Goal: Task Accomplishment & Management: Use online tool/utility

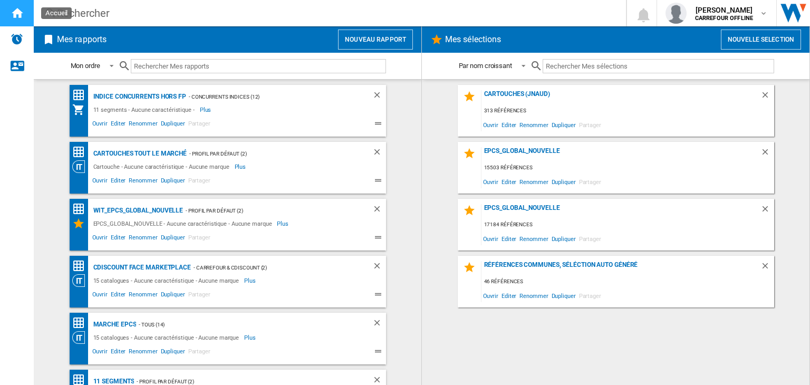
click at [15, 11] on ng-md-icon "Accueil" at bounding box center [17, 12] width 13 height 13
click at [17, 15] on ng-md-icon "Accueil" at bounding box center [17, 12] width 13 height 13
click at [16, 36] on img "Alertes" at bounding box center [17, 39] width 13 height 13
click at [17, 65] on ng-md-icon "Nous contacter" at bounding box center [17, 65] width 13 height 13
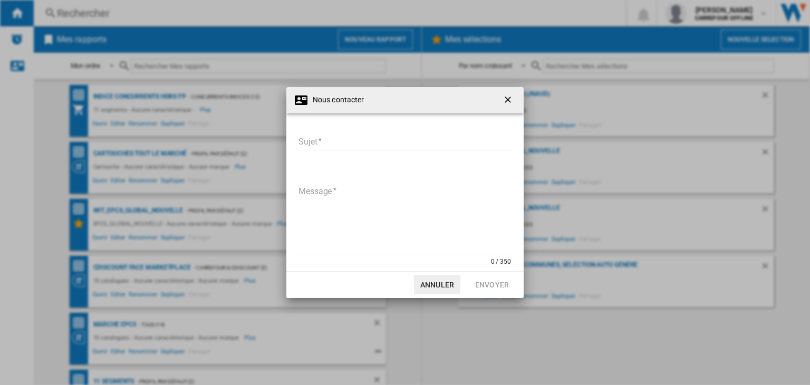
click at [509, 99] on ng-md-icon "getI18NText('BUTTONS.CLOSE_DIALOG')" at bounding box center [509, 100] width 13 height 13
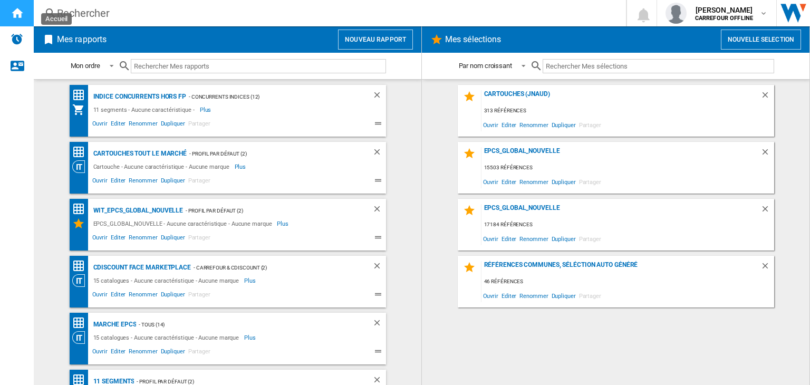
click at [17, 15] on ng-md-icon "Accueil" at bounding box center [17, 12] width 13 height 13
click at [47, 41] on ng-md-icon at bounding box center [48, 39] width 13 height 13
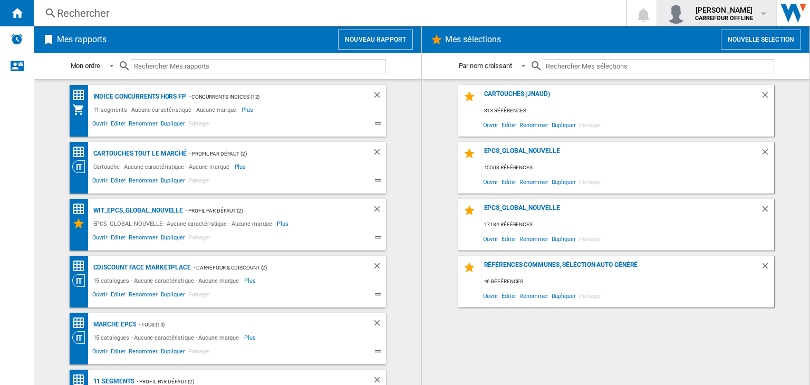
click at [763, 13] on md-icon "button" at bounding box center [763, 13] width 8 height 8
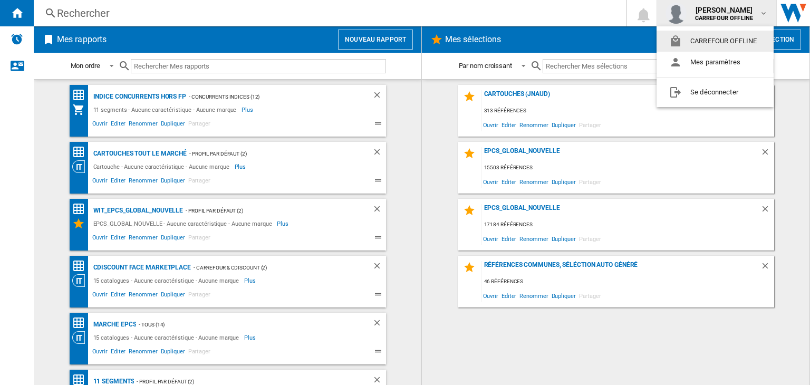
click at [763, 13] on md-backdrop at bounding box center [405, 192] width 810 height 385
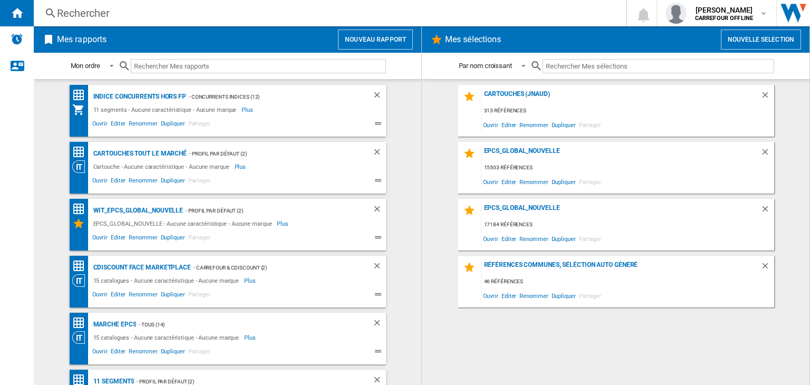
click at [431, 132] on md-content "Cartouches (jnaud) 313 références Ouvrir Editer Renommer Dupliquer Partager EPC…" at bounding box center [616, 232] width 388 height 306
click at [365, 36] on button "Nouveau rapport" at bounding box center [375, 40] width 75 height 20
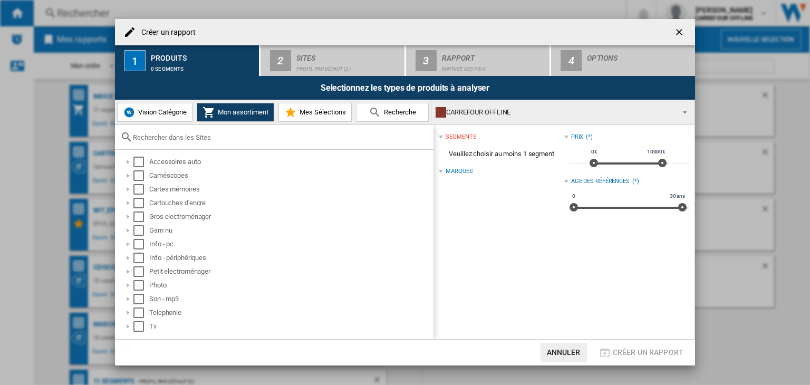
click at [310, 112] on span "Mes Sélections" at bounding box center [321, 112] width 49 height 8
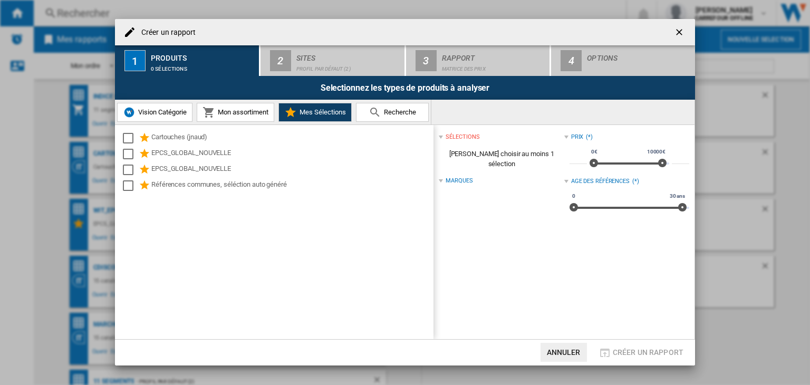
click at [376, 109] on md-icon at bounding box center [375, 112] width 13 height 13
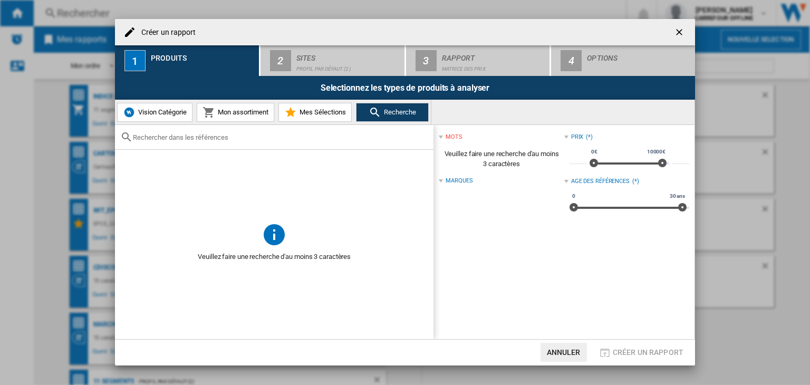
click at [679, 32] on ng-md-icon "getI18NText('BUTTONS.CLOSE_DIALOG')" at bounding box center [680, 33] width 13 height 13
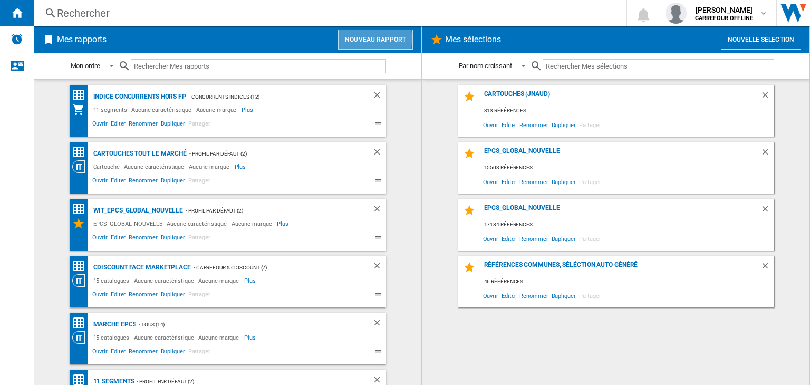
click at [371, 38] on button "Nouveau rapport" at bounding box center [375, 40] width 75 height 20
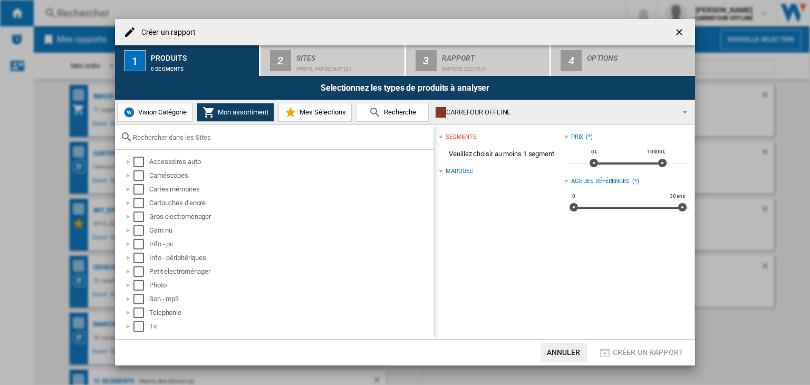
click at [314, 114] on span "Mes Sélections" at bounding box center [321, 112] width 49 height 8
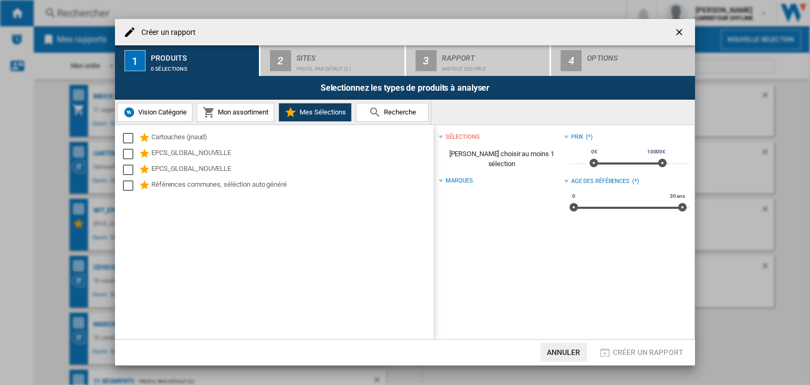
click at [389, 113] on span "Recherche" at bounding box center [398, 112] width 35 height 8
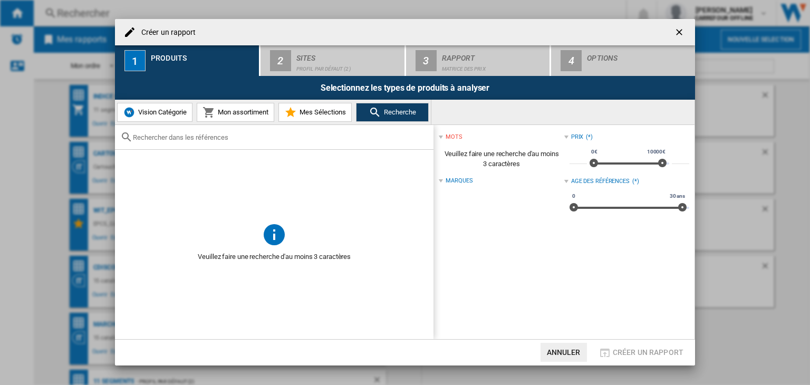
click at [679, 32] on ng-md-icon "getI18NText('BUTTONS.CLOSE_DIALOG')" at bounding box center [680, 33] width 13 height 13
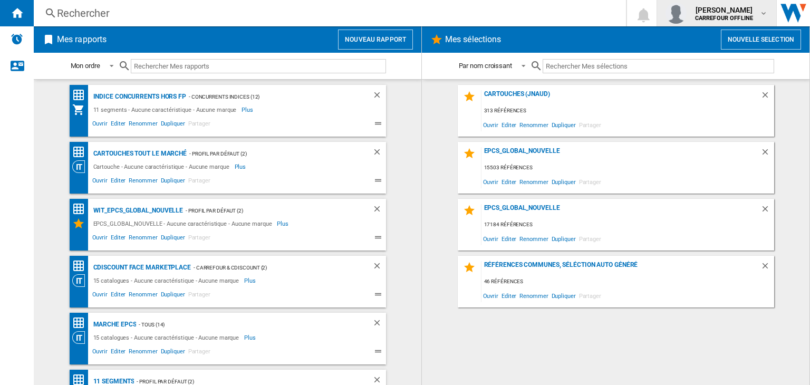
click at [763, 16] on md-icon "button" at bounding box center [763, 13] width 8 height 8
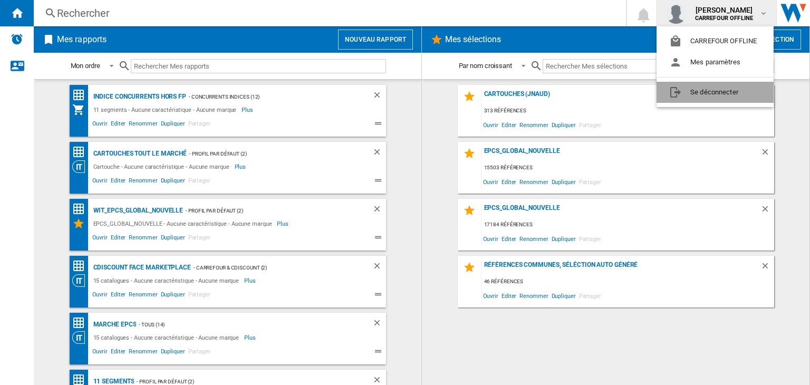
click at [707, 89] on button "Se déconnecter" at bounding box center [715, 92] width 117 height 21
